Goal: Information Seeking & Learning: Check status

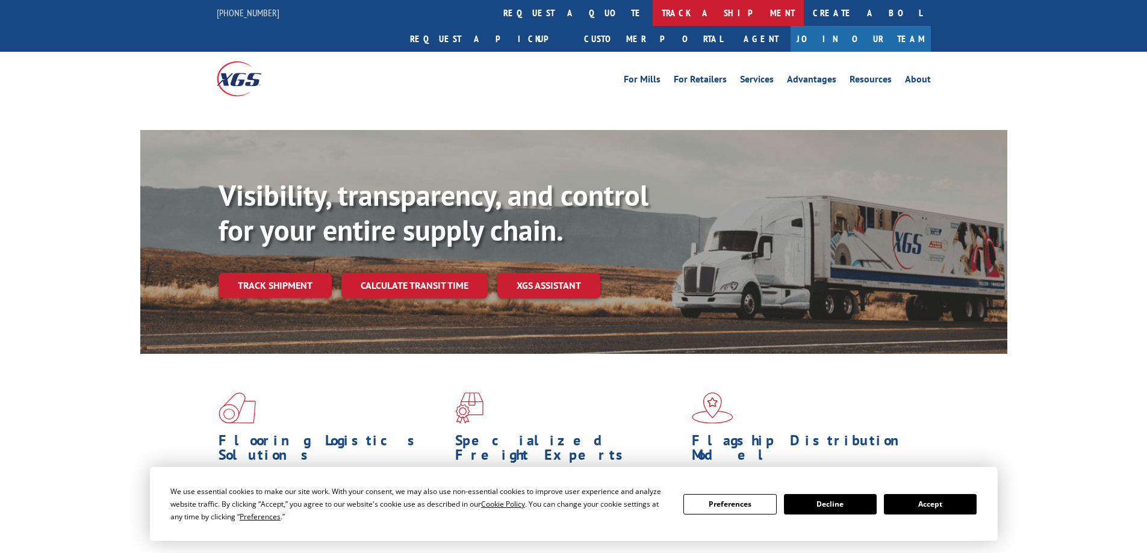
click at [653, 13] on link "track a shipment" at bounding box center [728, 13] width 151 height 26
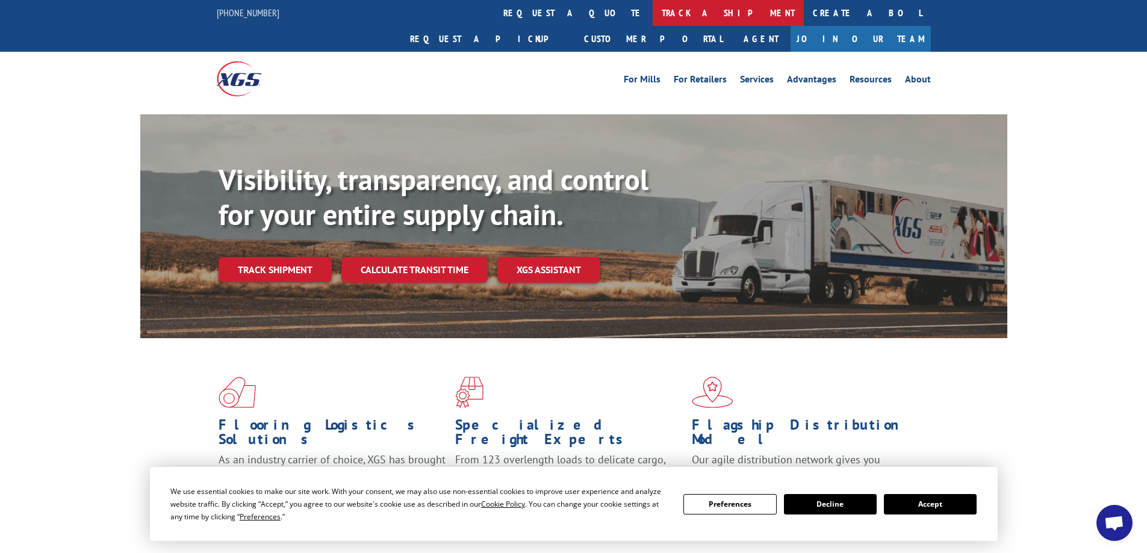
click at [653, 14] on link "track a shipment" at bounding box center [728, 13] width 151 height 26
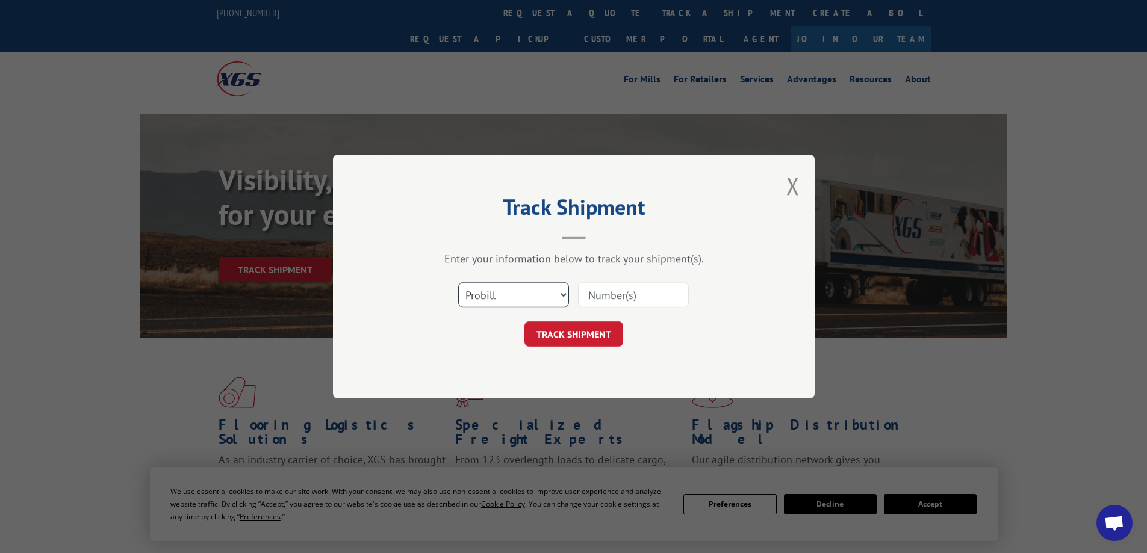
click at [554, 287] on select "Select category... Probill BOL PO" at bounding box center [513, 294] width 111 height 25
select select "bol"
click at [458, 282] on select "Select category... Probill BOL PO" at bounding box center [513, 294] width 111 height 25
click at [601, 297] on input at bounding box center [633, 294] width 111 height 25
paste input "5221308"
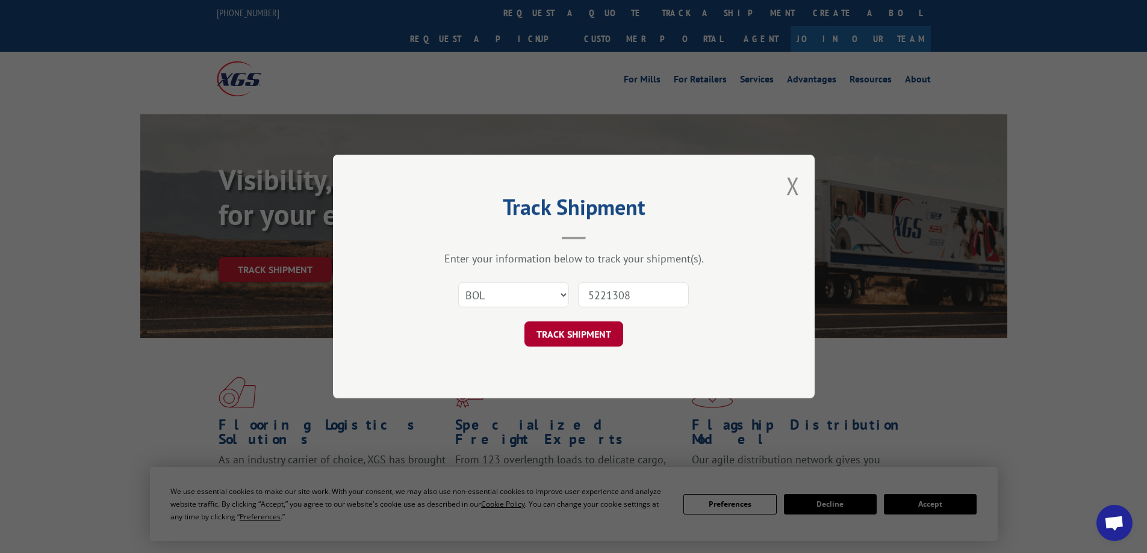
type input "5221308"
click at [582, 331] on button "TRACK SHIPMENT" at bounding box center [573, 333] width 99 height 25
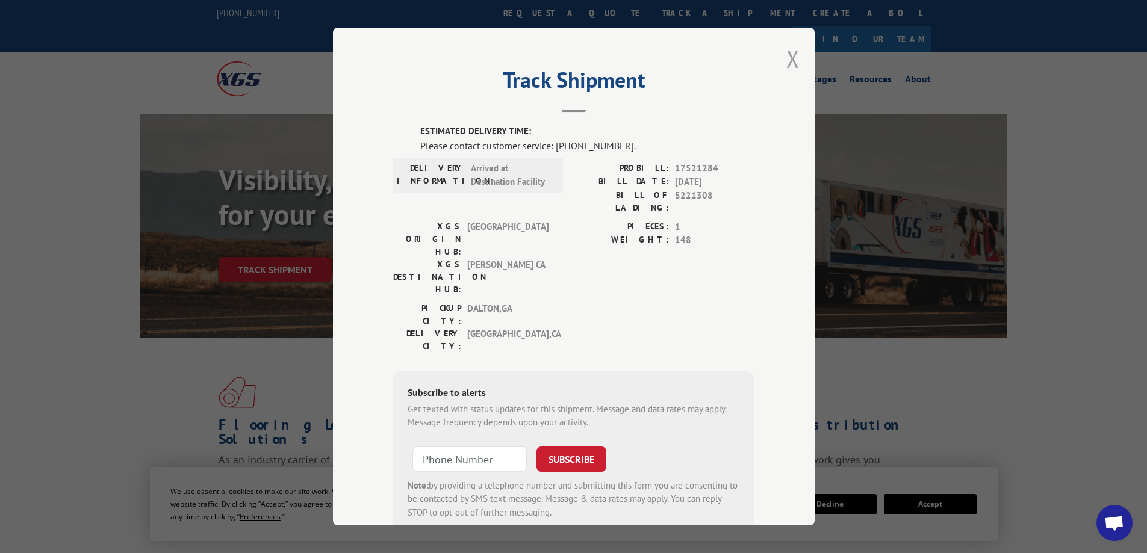
drag, startPoint x: 786, startPoint y: 53, endPoint x: 706, endPoint y: 52, distance: 80.1
click at [786, 54] on button "Close modal" at bounding box center [792, 59] width 13 height 32
